Goal: Task Accomplishment & Management: Use online tool/utility

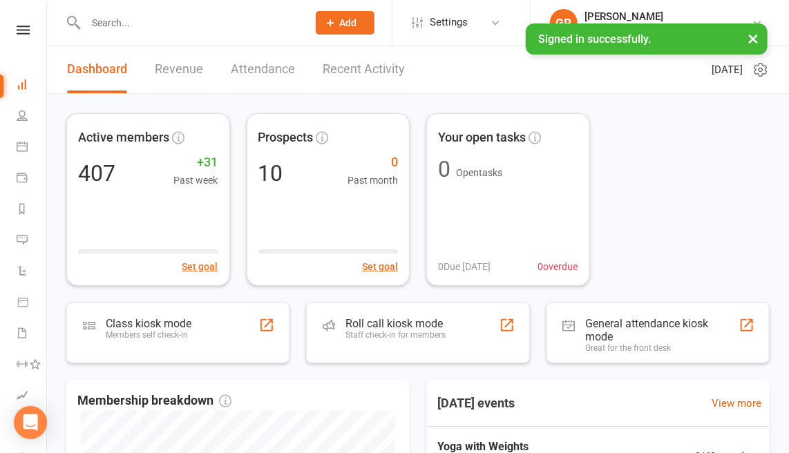
click at [755, 38] on button "×" at bounding box center [753, 38] width 25 height 30
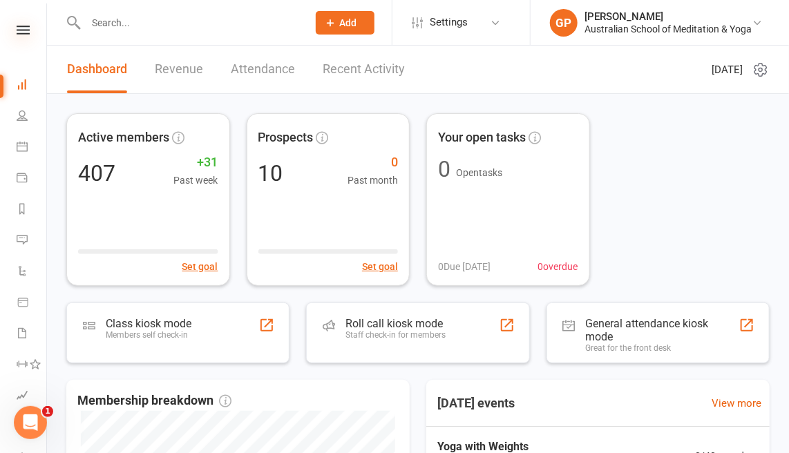
click at [20, 27] on icon at bounding box center [23, 30] width 13 height 9
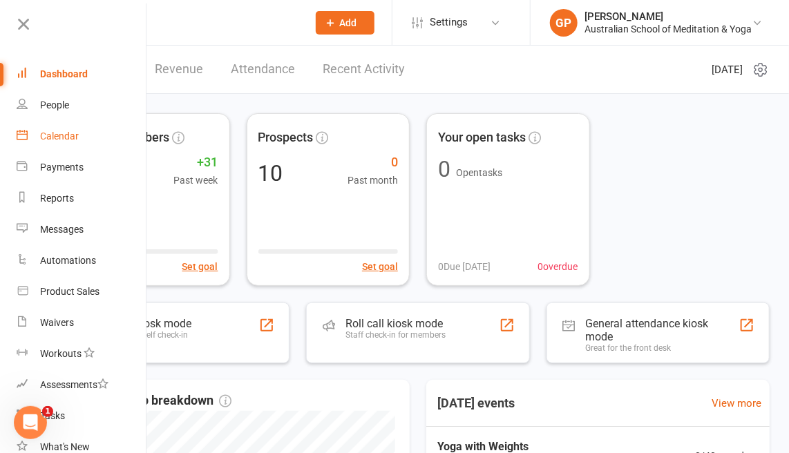
click at [65, 135] on div "Calendar" at bounding box center [59, 136] width 39 height 11
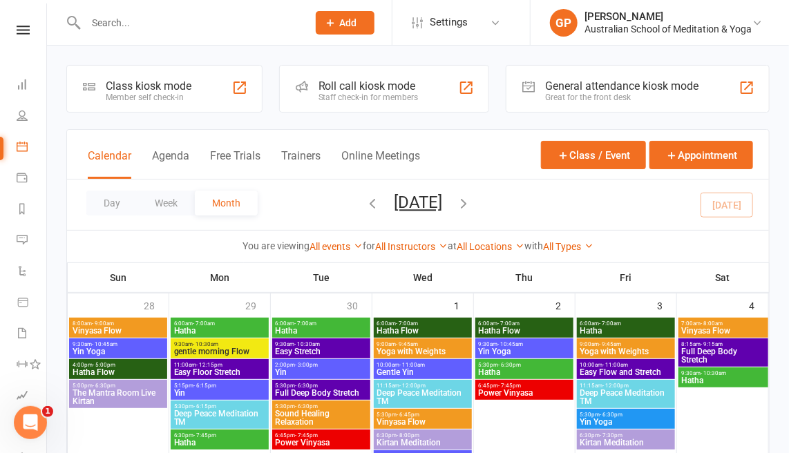
click at [156, 91] on div "Class kiosk mode" at bounding box center [149, 85] width 86 height 13
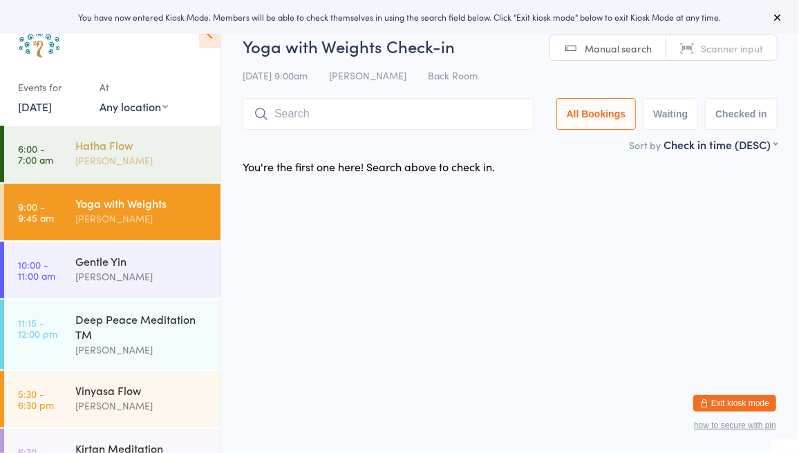
click at [161, 164] on div "[PERSON_NAME]" at bounding box center [141, 161] width 133 height 16
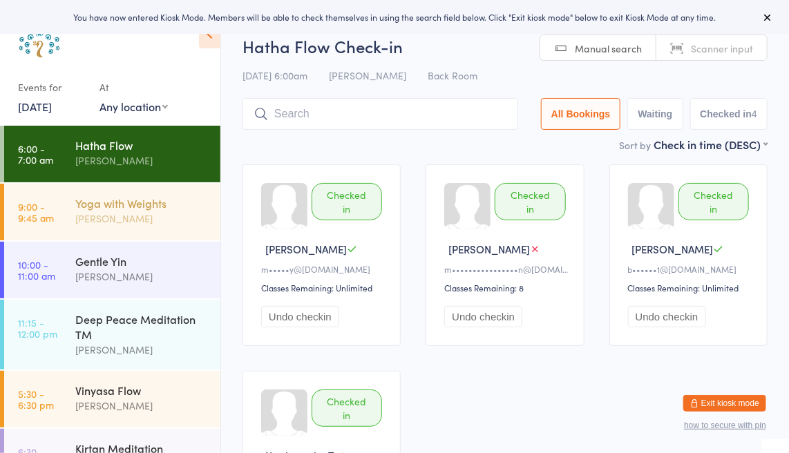
click at [153, 209] on div "Yoga with Weights" at bounding box center [141, 203] width 133 height 15
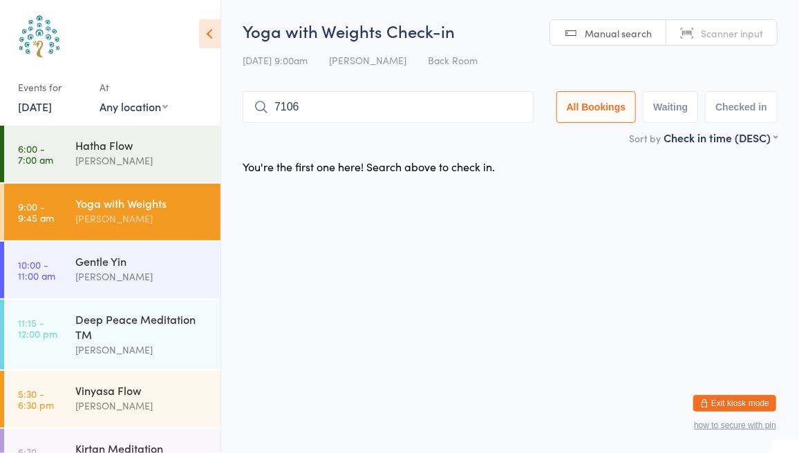
type input "7106"
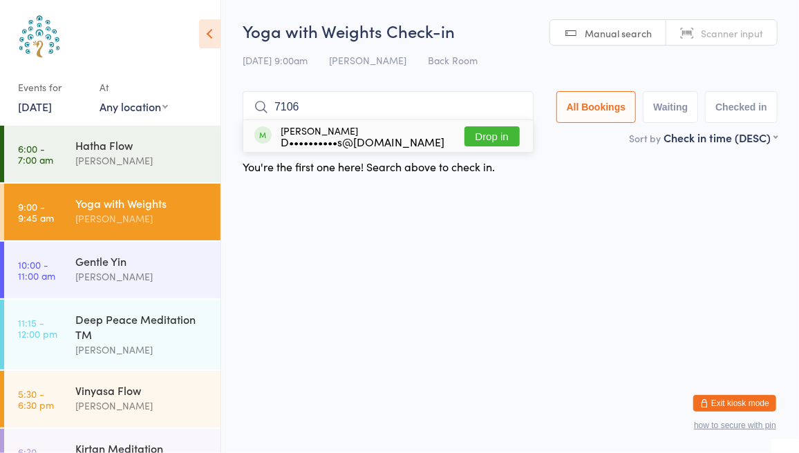
click at [512, 143] on button "Drop in" at bounding box center [491, 136] width 55 height 20
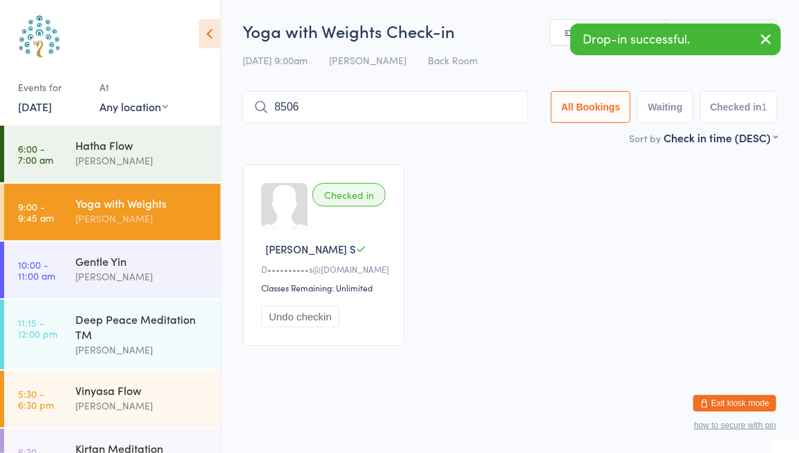
type input "8506"
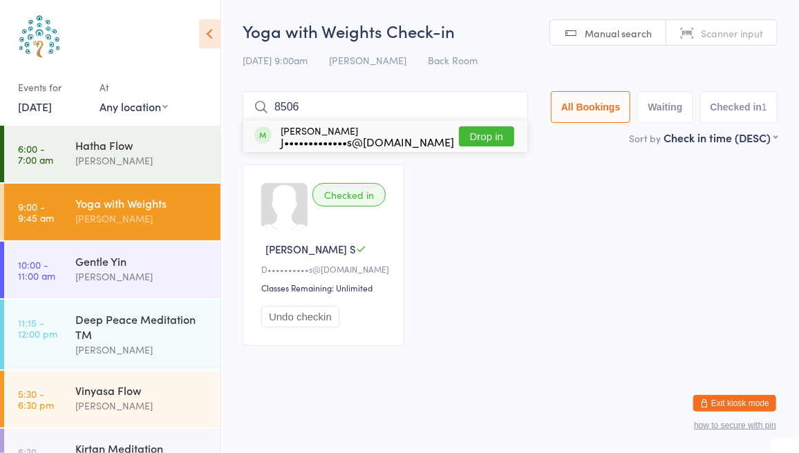
click at [491, 138] on button "Drop in" at bounding box center [486, 136] width 55 height 20
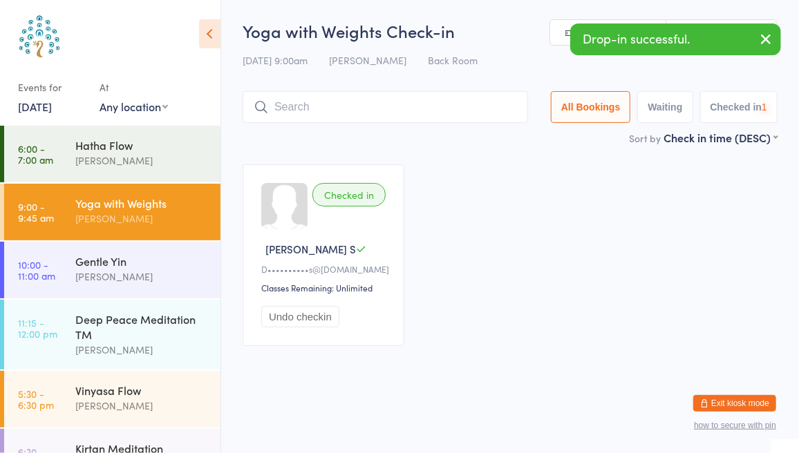
click at [743, 41] on div "Drop-in successful." at bounding box center [675, 39] width 211 height 32
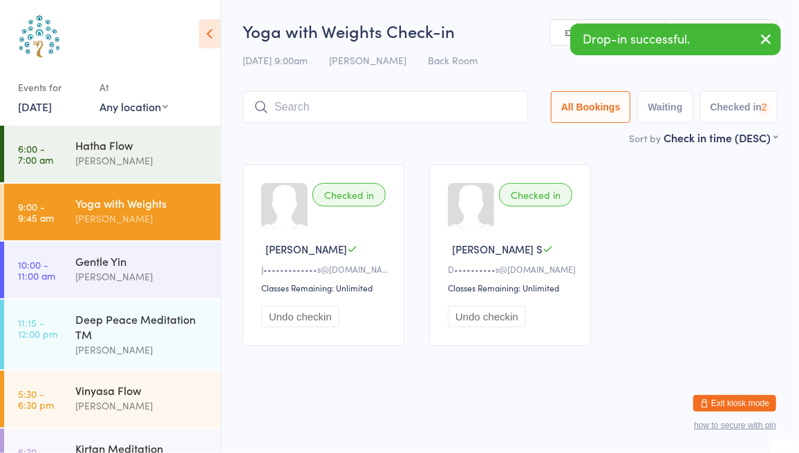
click at [778, 37] on button "button" at bounding box center [766, 40] width 30 height 32
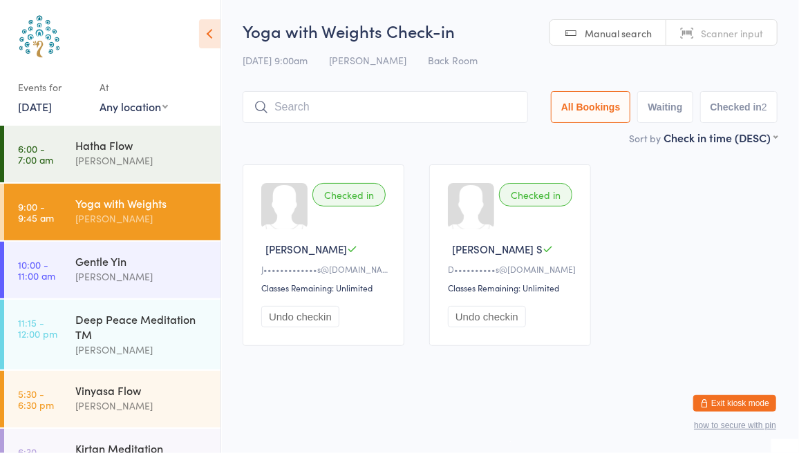
click at [740, 30] on span "Scanner input" at bounding box center [732, 33] width 62 height 14
click at [162, 267] on div "Gentle Yin" at bounding box center [141, 261] width 133 height 15
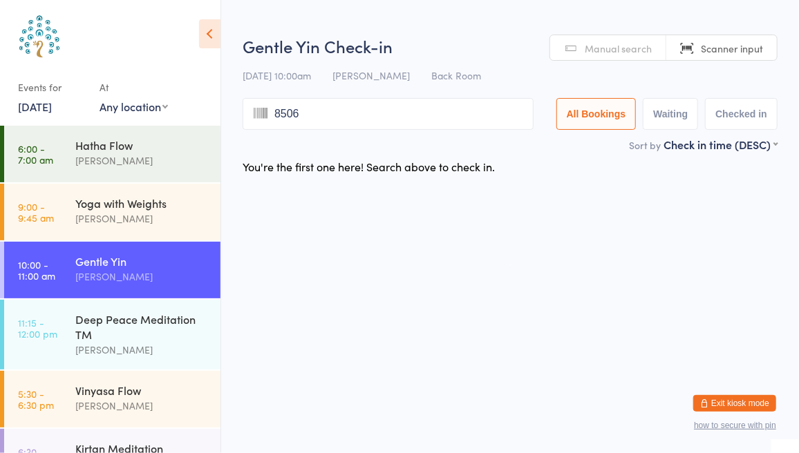
type input "8506"
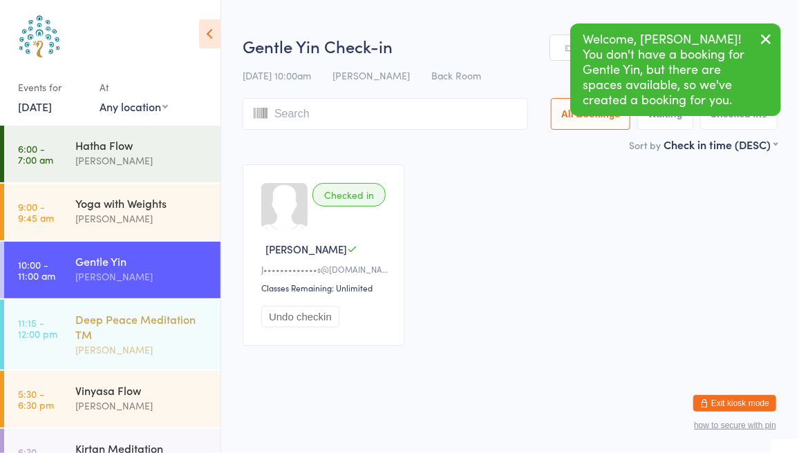
click at [173, 320] on div "Deep Peace Meditation TM" at bounding box center [141, 327] width 133 height 30
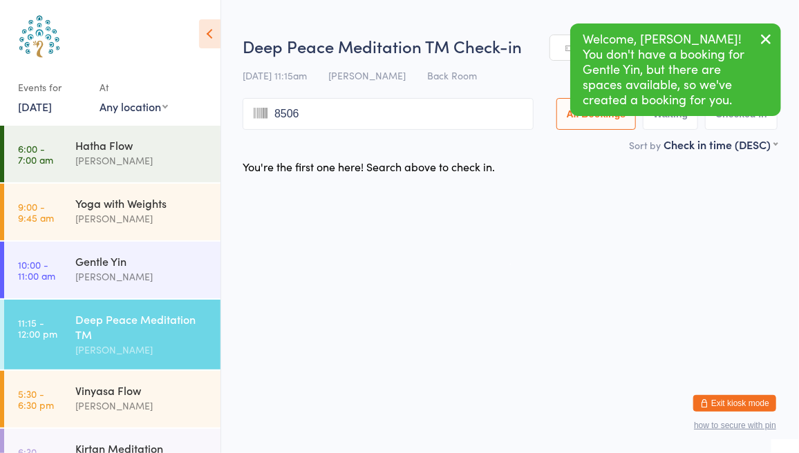
type input "8506"
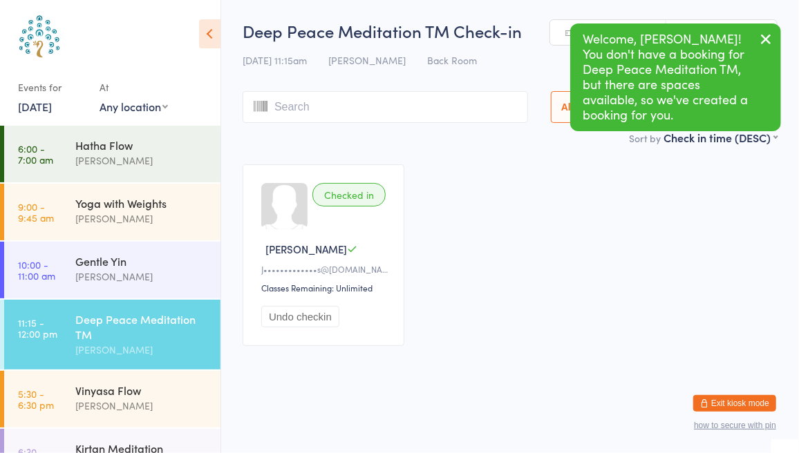
click at [767, 34] on icon "button" at bounding box center [766, 38] width 17 height 17
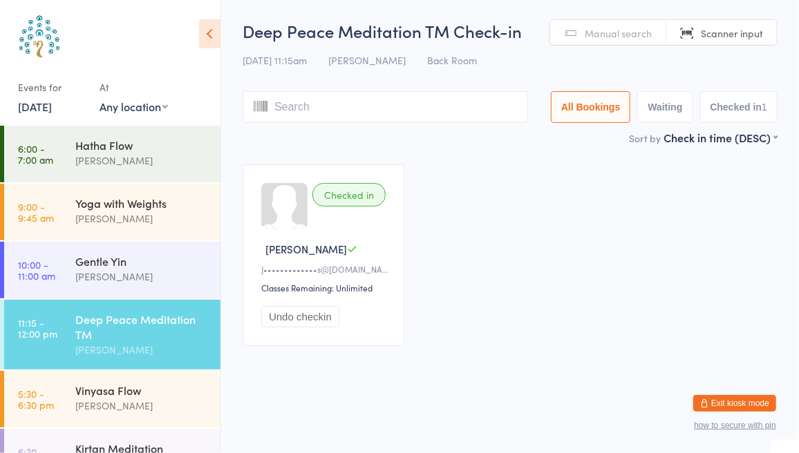
click at [175, 206] on div "Yoga with Weights" at bounding box center [141, 203] width 133 height 15
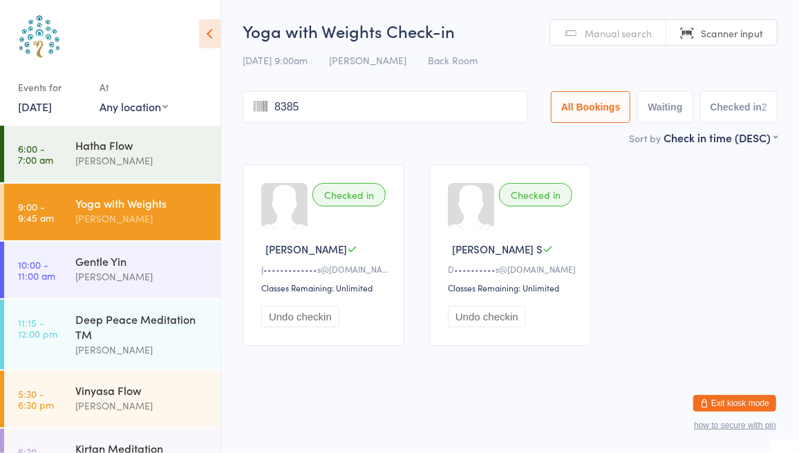
type input "8385"
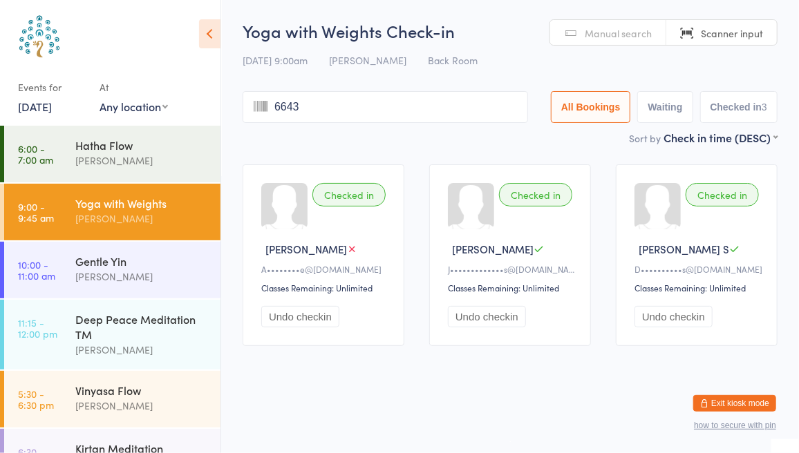
type input "6643"
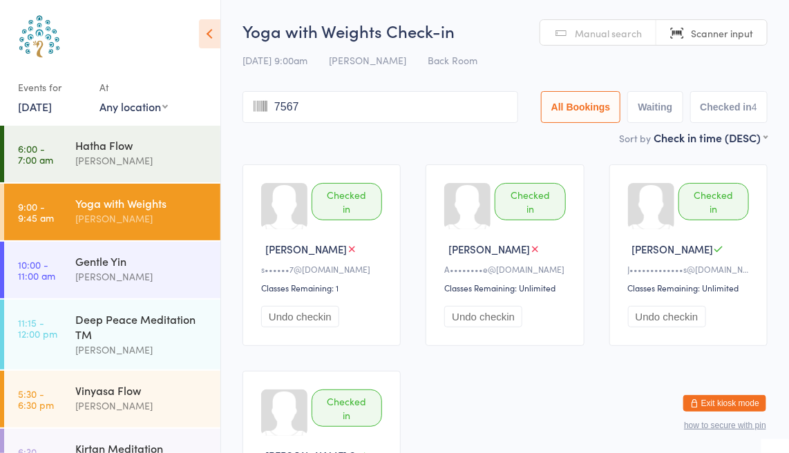
type input "7567"
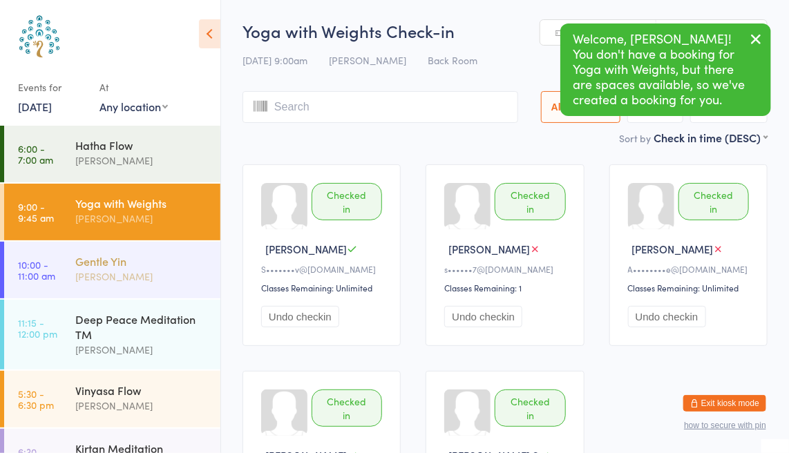
click at [146, 273] on div "[PERSON_NAME]" at bounding box center [141, 277] width 133 height 16
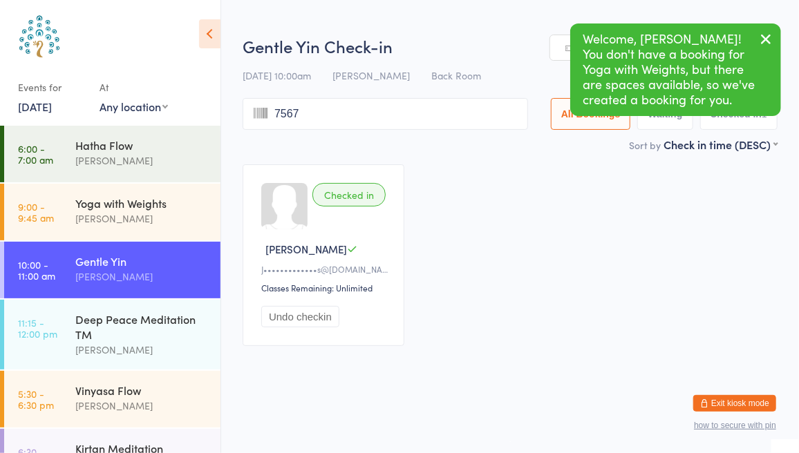
type input "7567"
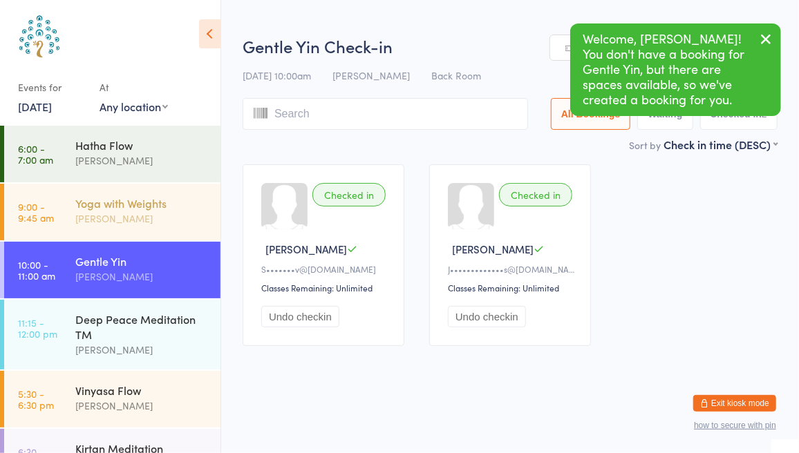
click at [135, 200] on div "Yoga with Weights" at bounding box center [141, 203] width 133 height 15
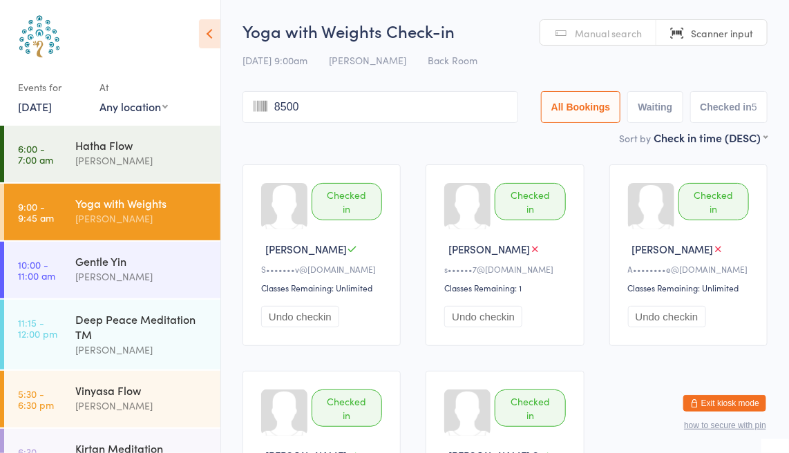
type input "8500"
